Goal: Information Seeking & Learning: Learn about a topic

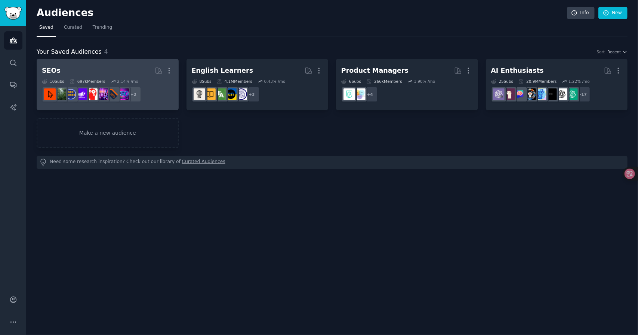
click at [69, 70] on h2 "SEOs More" at bounding box center [107, 70] width 131 height 13
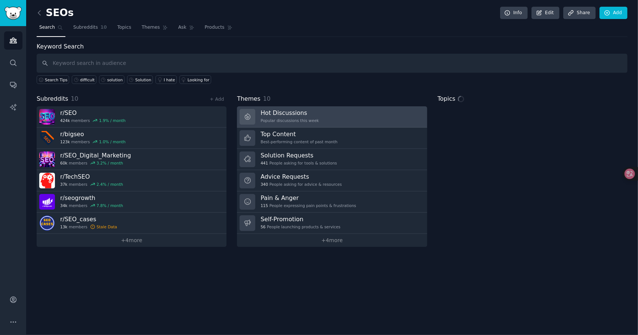
click at [291, 118] on div "Popular discussions this week" at bounding box center [289, 120] width 58 height 5
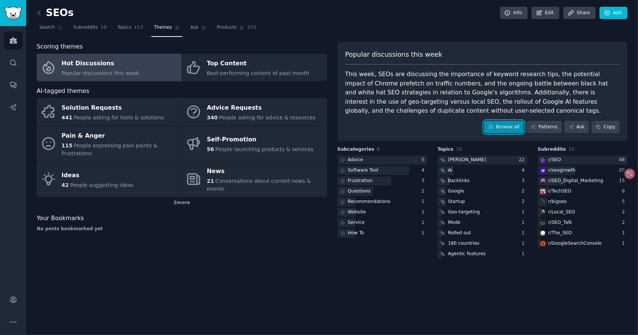
click at [515, 125] on link "Browse all" at bounding box center [504, 127] width 40 height 13
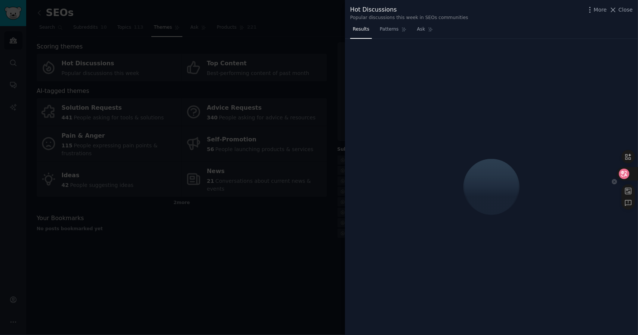
click at [625, 170] on icon at bounding box center [623, 173] width 7 height 7
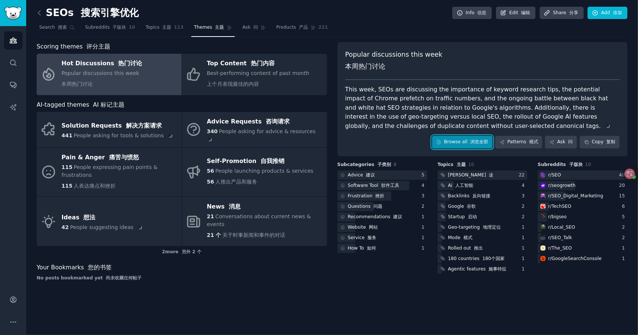
click at [465, 142] on link "Browse all 浏览全部" at bounding box center [462, 142] width 61 height 13
